Goal: Task Accomplishment & Management: Manage account settings

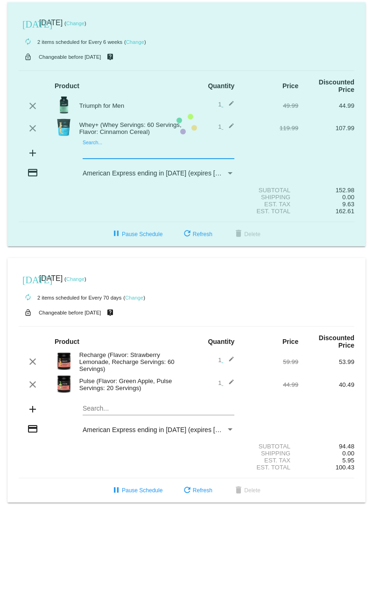
click at [106, 152] on mat-card "[DATE] [DATE] ( Change ) autorenew 2 items scheduled for Every 6 weeks ( Change…" at bounding box center [186, 124] width 358 height 244
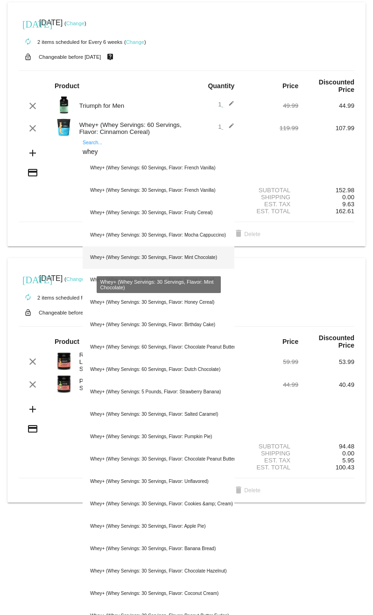
type input "whey"
click at [184, 259] on div "Whey+ (Whey Servings: 30 Servings, Flavor: Mint Chocolate)" at bounding box center [159, 257] width 152 height 22
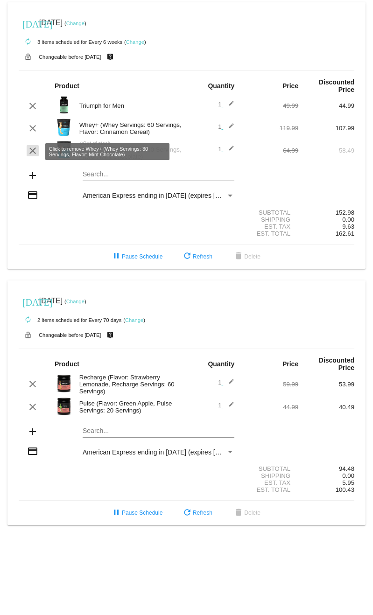
click at [29, 152] on mat-icon "clear" at bounding box center [32, 150] width 11 height 11
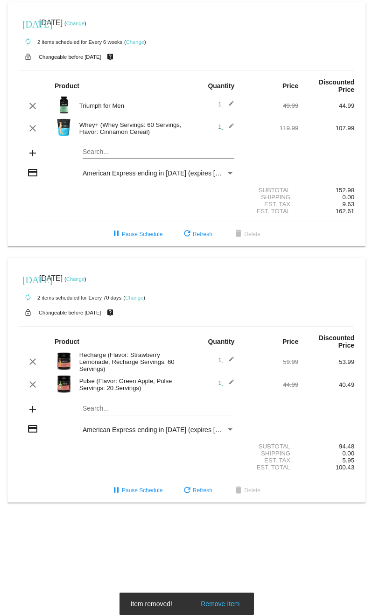
click at [109, 150] on mat-card "[DATE] [DATE] ( Change ) autorenew 2 items scheduled for Every 6 weeks ( Change…" at bounding box center [186, 124] width 358 height 244
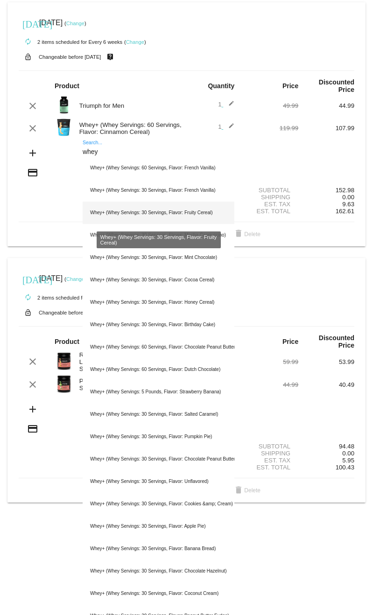
type input "whey"
click at [186, 217] on div "Whey+ (Whey Servings: 30 Servings, Flavor: Fruity Cereal)" at bounding box center [159, 212] width 152 height 22
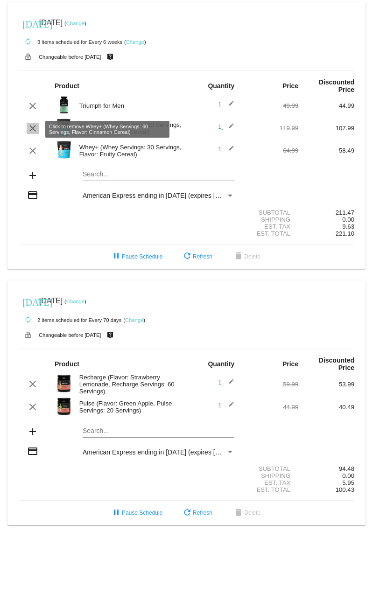
click at [32, 126] on mat-icon "clear" at bounding box center [32, 128] width 11 height 11
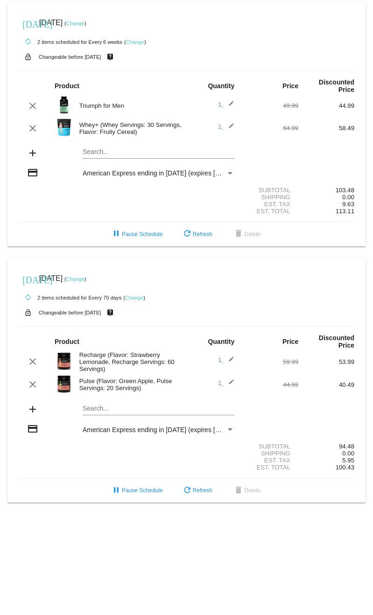
click at [97, 414] on mat-card "[DATE] [DATE] ( Change ) autorenew 2 items scheduled for Every 70 days ( Change…" at bounding box center [186, 380] width 358 height 245
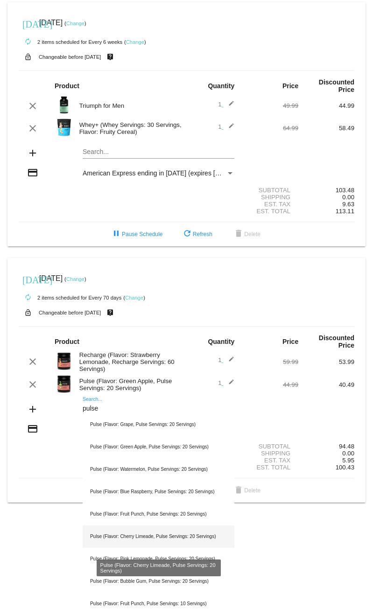
type input "pulse"
click at [145, 543] on div "Pulse (Flavor: Cherry Limeade, Pulse Servings: 20 Servings)" at bounding box center [159, 536] width 152 height 22
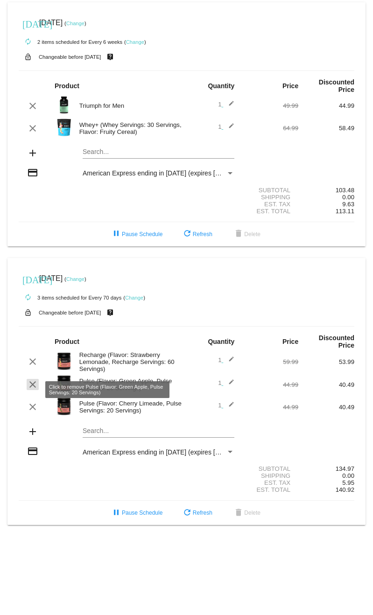
click at [32, 388] on mat-icon "clear" at bounding box center [32, 384] width 11 height 11
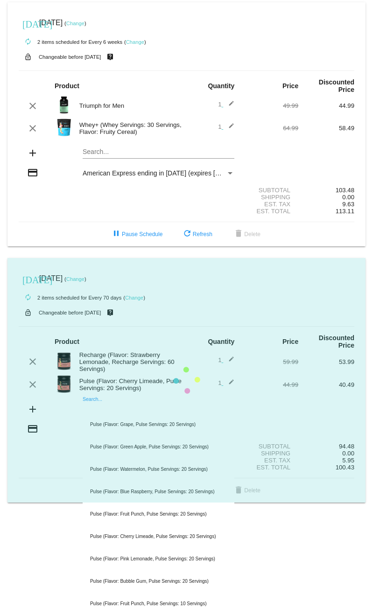
click at [88, 413] on mat-card "[DATE] [DATE] ( Change ) autorenew 2 items scheduled for Every 70 days ( Change…" at bounding box center [186, 380] width 358 height 245
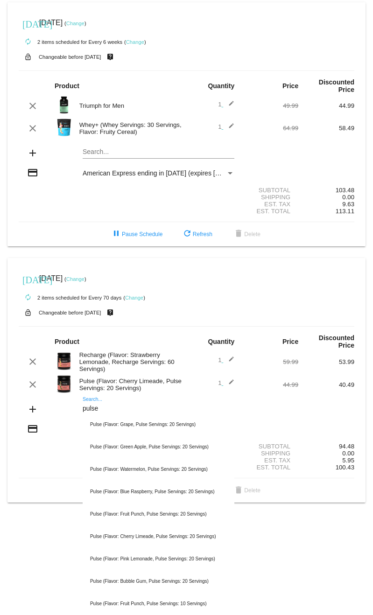
click at [90, 412] on input "pulse" at bounding box center [159, 408] width 152 height 7
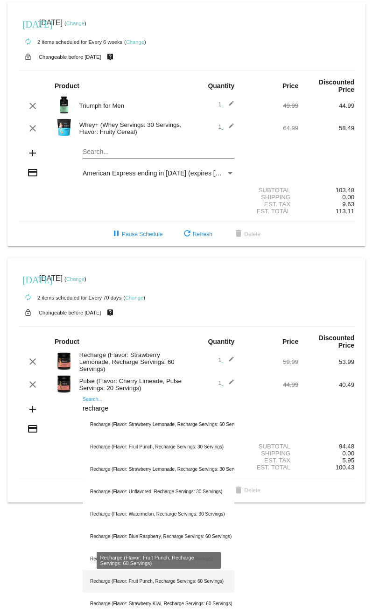
type input "recharge"
click at [121, 591] on div "Recharge (Flavor: Fruit Punch, Recharge Servings: 60 Servings)" at bounding box center [159, 581] width 152 height 22
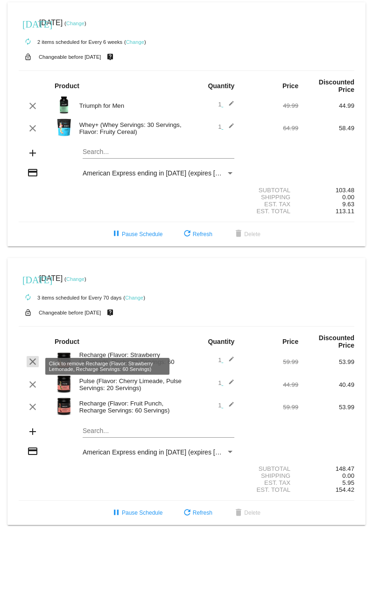
click at [33, 365] on mat-icon "clear" at bounding box center [32, 361] width 11 height 11
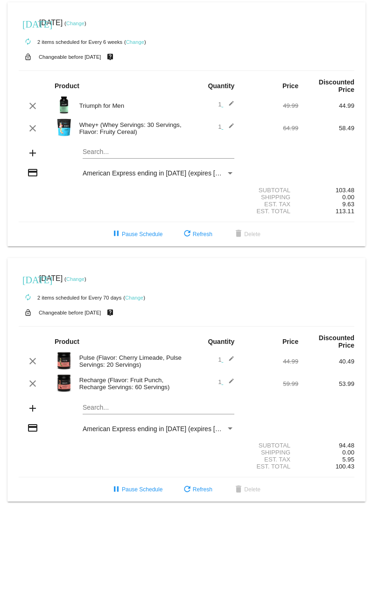
click at [84, 22] on link "Change" at bounding box center [75, 24] width 18 height 6
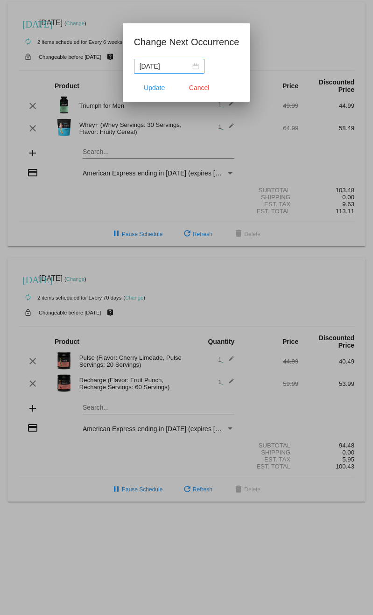
click at [187, 66] on div "[DATE]" at bounding box center [168, 66] width 59 height 10
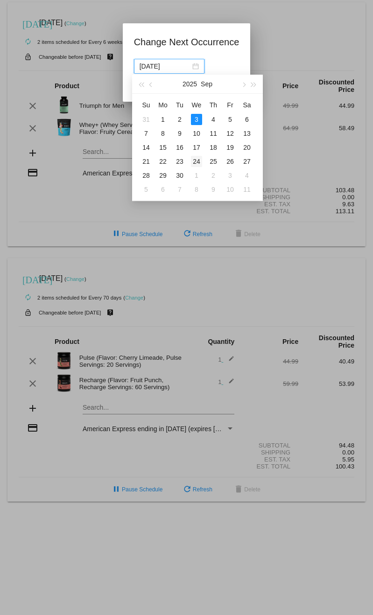
click at [197, 160] on div "24" at bounding box center [196, 161] width 11 height 11
type input "[DATE]"
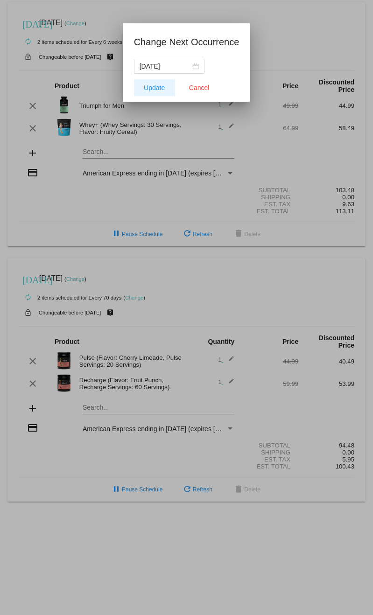
drag, startPoint x: 154, startPoint y: 90, endPoint x: 142, endPoint y: 90, distance: 12.6
click at [154, 90] on span "Update" at bounding box center [154, 87] width 21 height 7
